Goal: Information Seeking & Learning: Learn about a topic

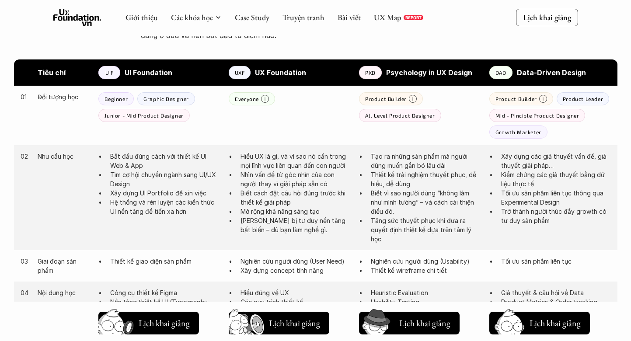
scroll to position [441, 0]
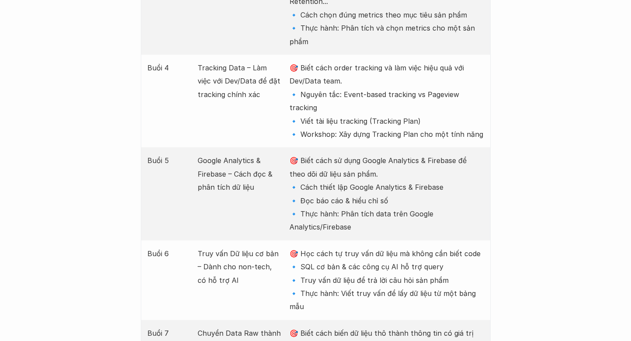
scroll to position [1392, 0]
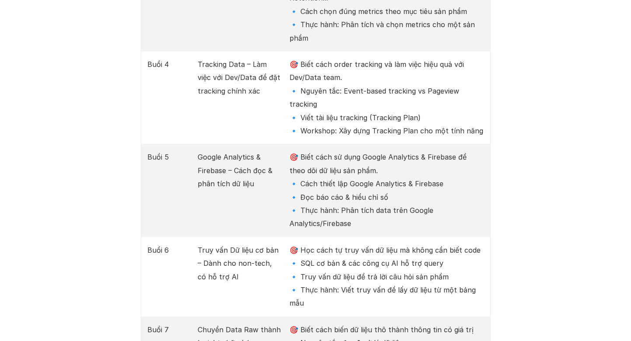
drag, startPoint x: 297, startPoint y: 89, endPoint x: 401, endPoint y: 90, distance: 103.6
click at [401, 150] on p "🎯 Biết cách sử dụng Google Analytics & Firebase để theo dõi dữ liệu sản phẩm. 🔹…" at bounding box center [386, 190] width 194 height 80
drag, startPoint x: 299, startPoint y: 90, endPoint x: 416, endPoint y: 93, distance: 116.8
click at [416, 150] on p "🎯 Biết cách sử dụng Google Analytics & Firebase để theo dõi dữ liệu sản phẩm. 🔹…" at bounding box center [386, 190] width 194 height 80
copy p "iết cách sử dụng Google Analytics"
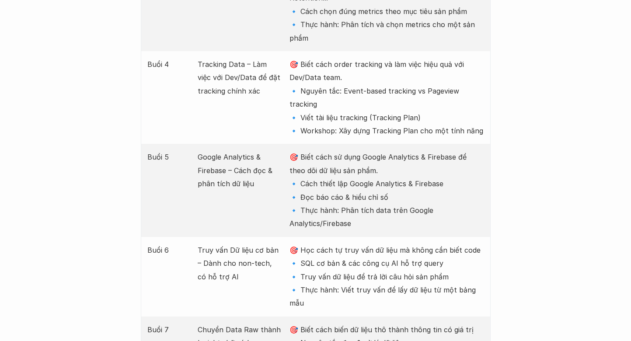
click at [298, 150] on p "🎯 Biết cách sử dụng Google Analytics & Firebase để theo dõi dữ liệu sản phẩm. 🔹…" at bounding box center [386, 190] width 194 height 80
drag, startPoint x: 298, startPoint y: 117, endPoint x: 402, endPoint y: 115, distance: 104.5
click at [402, 150] on p "🎯 Biết cách sử dụng Google Analytics & Firebase để theo dõi dữ liệu sản phẩm. 🔹…" at bounding box center [386, 190] width 194 height 80
copy p "ách thiết lập Google Analytics"
drag, startPoint x: 300, startPoint y: 130, endPoint x: 389, endPoint y: 130, distance: 88.8
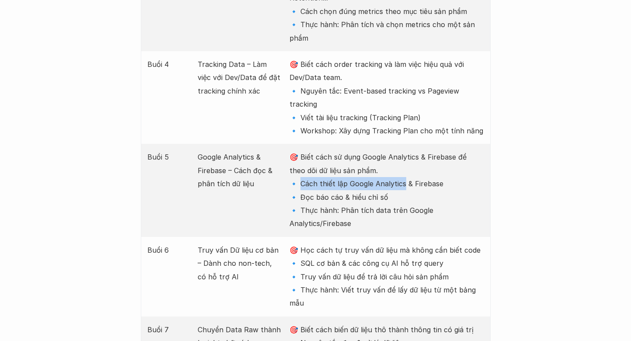
click at [389, 150] on p "🎯 Biết cách sử dụng Google Analytics & Firebase để theo dõi dữ liệu sản phẩm. 🔹…" at bounding box center [386, 190] width 194 height 80
copy p "ọc báo cáo & hiểu chỉ số"
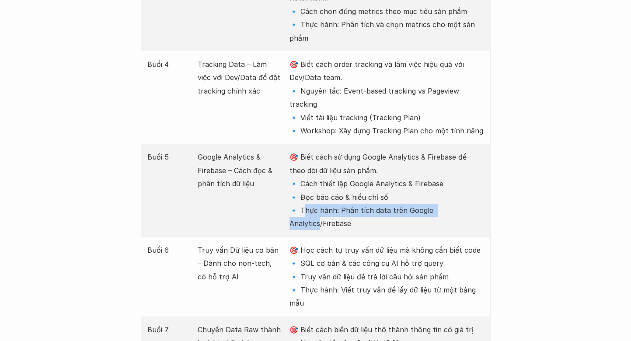
drag, startPoint x: 301, startPoint y: 143, endPoint x: 320, endPoint y: 157, distance: 23.1
click at [320, 157] on p "🎯 Biết cách sử dụng Google Analytics & Firebase để theo dõi dữ liệu sản phẩm. 🔹…" at bounding box center [386, 190] width 194 height 80
drag, startPoint x: 300, startPoint y: 144, endPoint x: 319, endPoint y: 156, distance: 22.8
click at [319, 156] on p "🎯 Biết cách sử dụng Google Analytics & Firebase để theo dõi dữ liệu sản phẩm. 🔹…" at bounding box center [386, 190] width 194 height 80
copy p "hực hành: Phân tích data trên Google Analytics/"
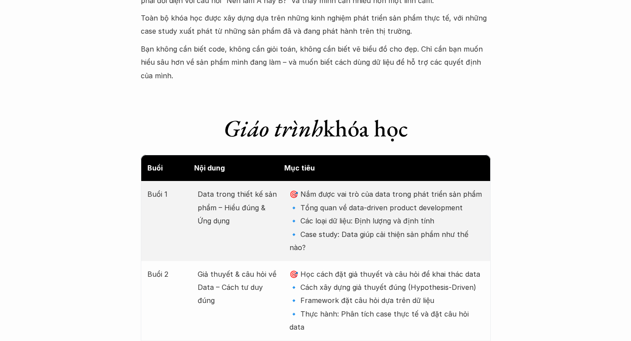
scroll to position [1028, 0]
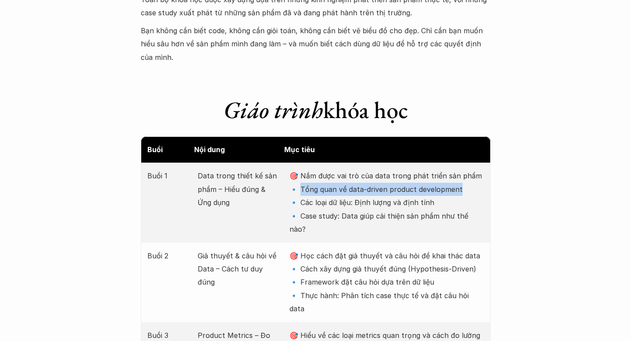
drag, startPoint x: 299, startPoint y: 174, endPoint x: 456, endPoint y: 174, distance: 157.0
click at [456, 174] on p "🎯 Nắm được vai trò của data trong phát triển sản phẩm 🔹 Tổng quan về data-drive…" at bounding box center [386, 202] width 194 height 66
copy p "ổng quan về data-driven product development"
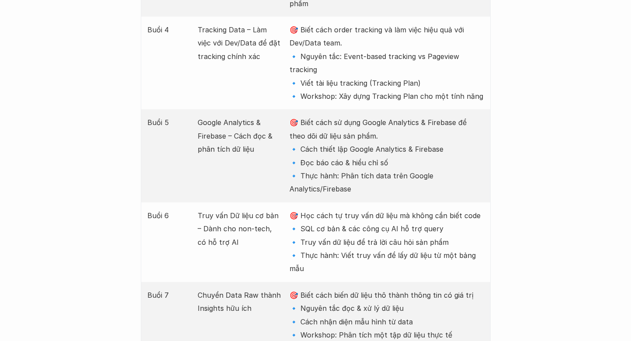
scroll to position [1427, 0]
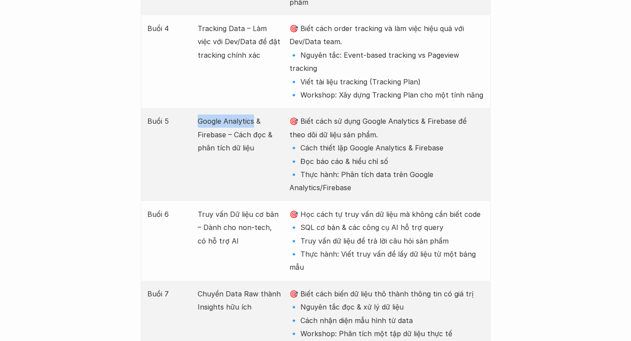
drag, startPoint x: 198, startPoint y: 54, endPoint x: 253, endPoint y: 56, distance: 55.5
click at [253, 115] on p "Google Analytics & Firebase – Cách đọc & phân tích dữ liệu" at bounding box center [239, 135] width 83 height 40
copy p "Google Analytics"
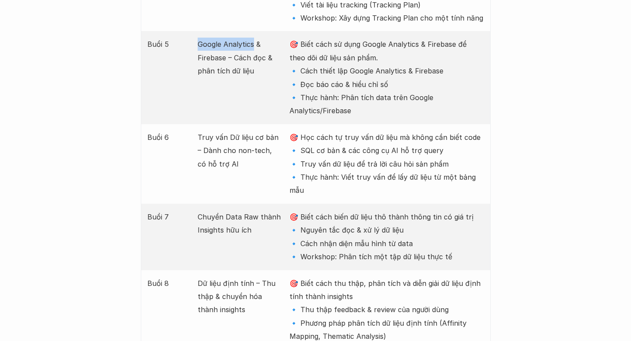
scroll to position [1506, 0]
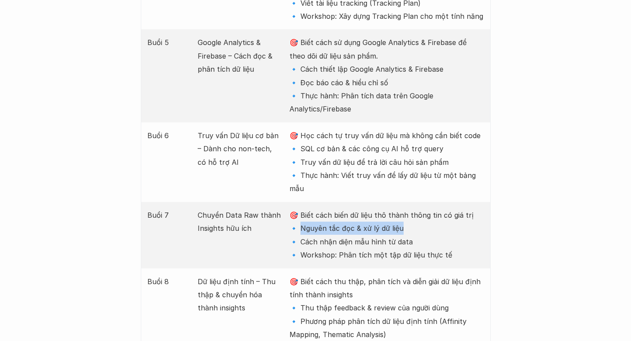
drag, startPoint x: 299, startPoint y: 148, endPoint x: 400, endPoint y: 147, distance: 100.1
click at [400, 209] on p "🎯 Biết cách biến dữ liệu thô thành thông tin có giá trị 🔹 Nguyên tắc đọc & xử l…" at bounding box center [386, 235] width 194 height 53
copy p "guyên tắc đọc & xử lý dữ liệu"
drag, startPoint x: 299, startPoint y: 160, endPoint x: 408, endPoint y: 154, distance: 109.0
click at [408, 209] on p "🎯 Biết cách biến dữ liệu thô thành thông tin có giá trị 🔹 Nguyên tắc đọc & xử l…" at bounding box center [386, 235] width 194 height 53
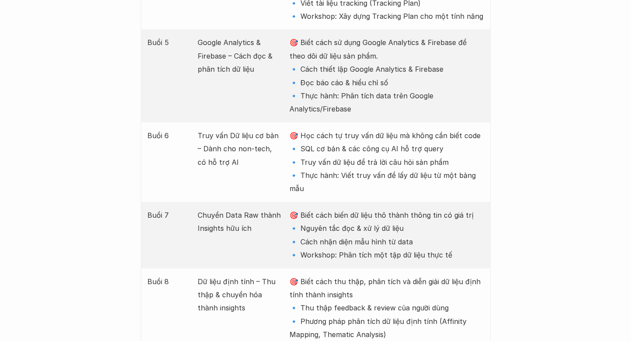
click at [378, 209] on p "🎯 Biết cách biến dữ liệu thô thành thông tin có giá trị 🔹 Nguyên tắc đọc & xử l…" at bounding box center [386, 235] width 194 height 53
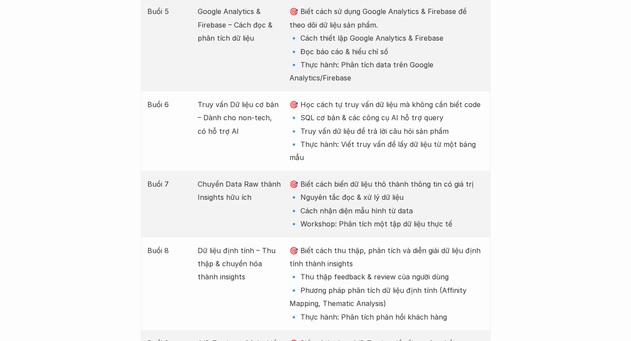
scroll to position [1539, 0]
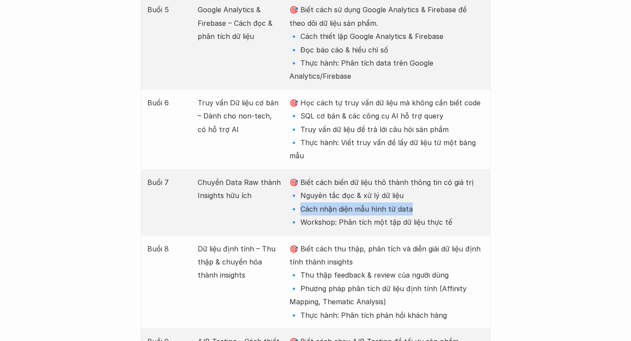
drag, startPoint x: 299, startPoint y: 129, endPoint x: 406, endPoint y: 129, distance: 107.1
click at [406, 176] on p "🎯 Biết cách biến dữ liệu thô thành thông tin có giá trị 🔹 Nguyên tắc đọc & xử l…" at bounding box center [386, 202] width 194 height 53
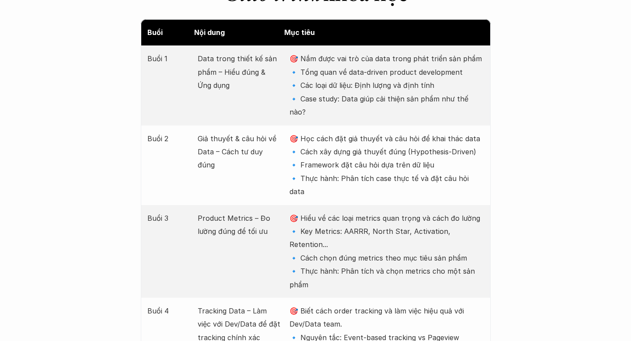
scroll to position [1147, 0]
